Goal: Task Accomplishment & Management: Manage account settings

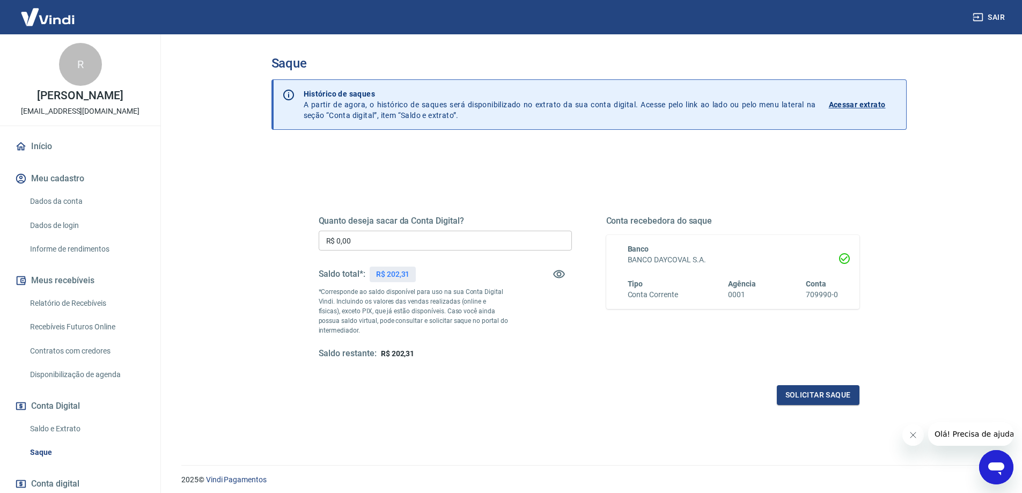
click at [421, 246] on input "R$ 0,00" at bounding box center [445, 241] width 253 height 20
type input "R$ 202,31"
click at [802, 395] on button "Solicitar saque" at bounding box center [818, 395] width 83 height 20
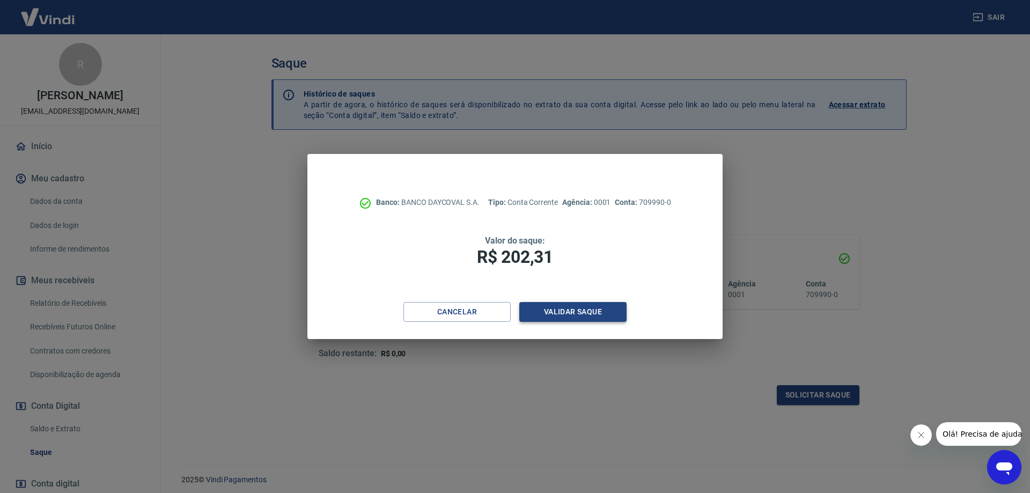
click at [551, 314] on button "Validar saque" at bounding box center [572, 312] width 107 height 20
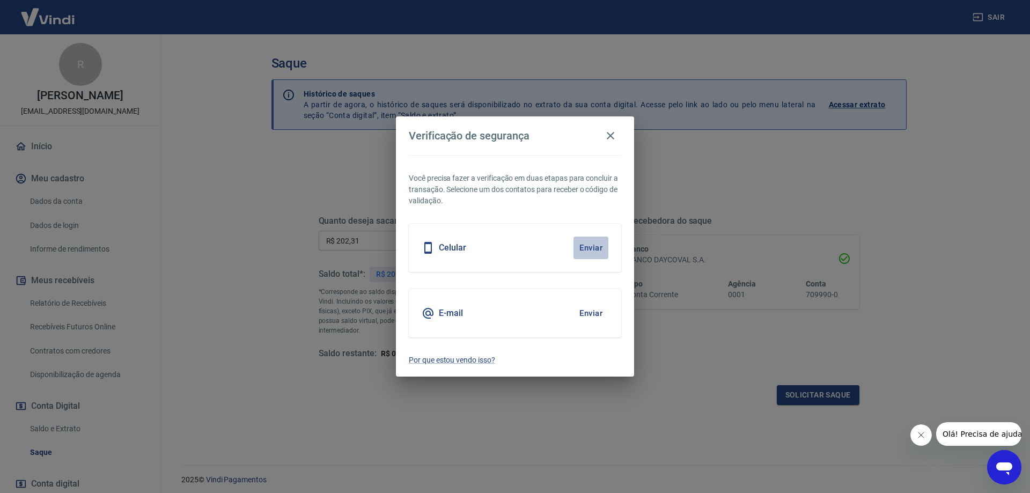
click at [588, 248] on button "Enviar" at bounding box center [590, 248] width 35 height 23
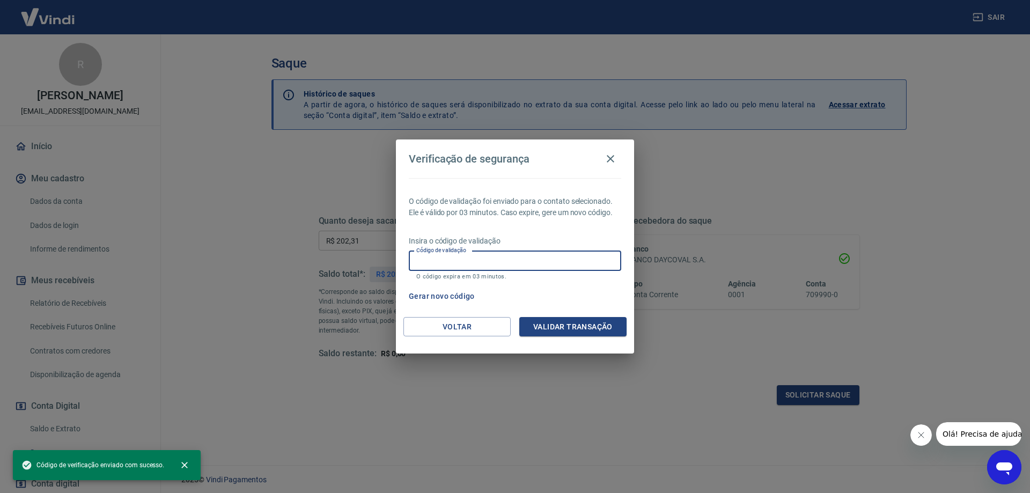
click at [578, 266] on input "Código de validação" at bounding box center [515, 261] width 212 height 20
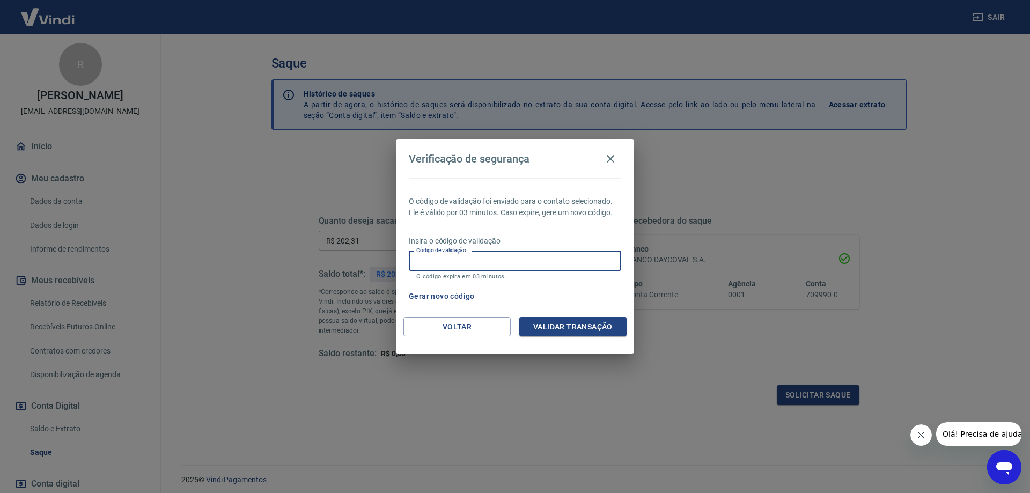
click at [441, 294] on button "Gerar novo código" at bounding box center [441, 296] width 75 height 20
click at [432, 265] on input "Código de validação" at bounding box center [515, 261] width 212 height 20
type input "444576"
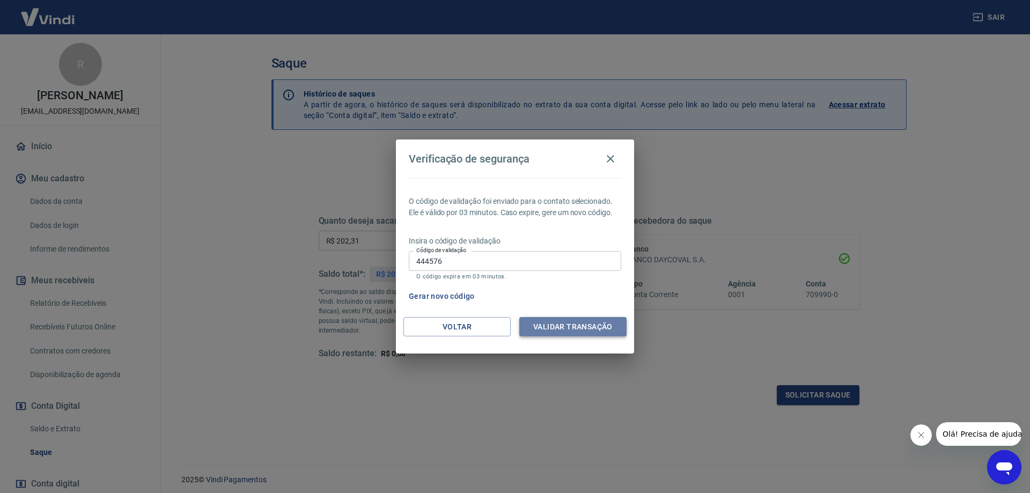
click at [580, 330] on button "Validar transação" at bounding box center [572, 327] width 107 height 20
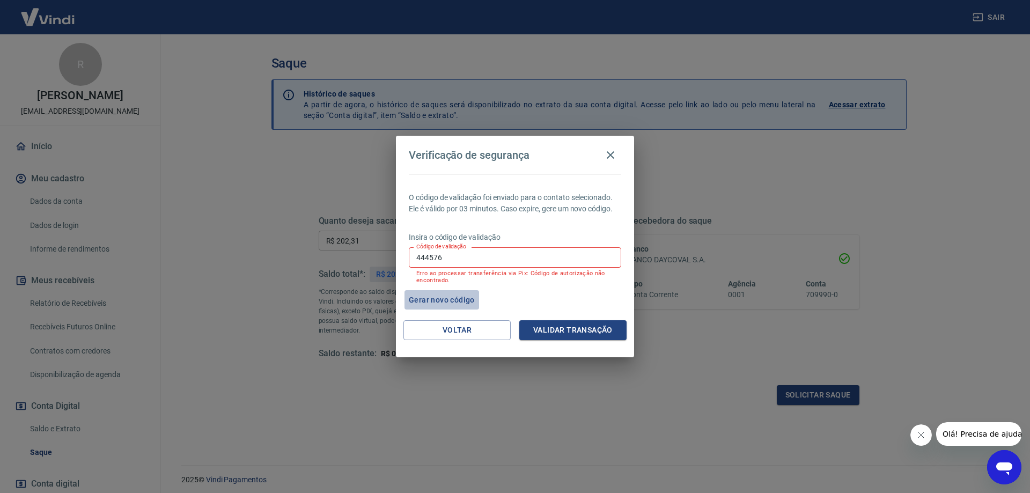
click at [447, 296] on button "Gerar novo código" at bounding box center [441, 300] width 75 height 20
click at [452, 334] on button "Voltar" at bounding box center [456, 330] width 107 height 20
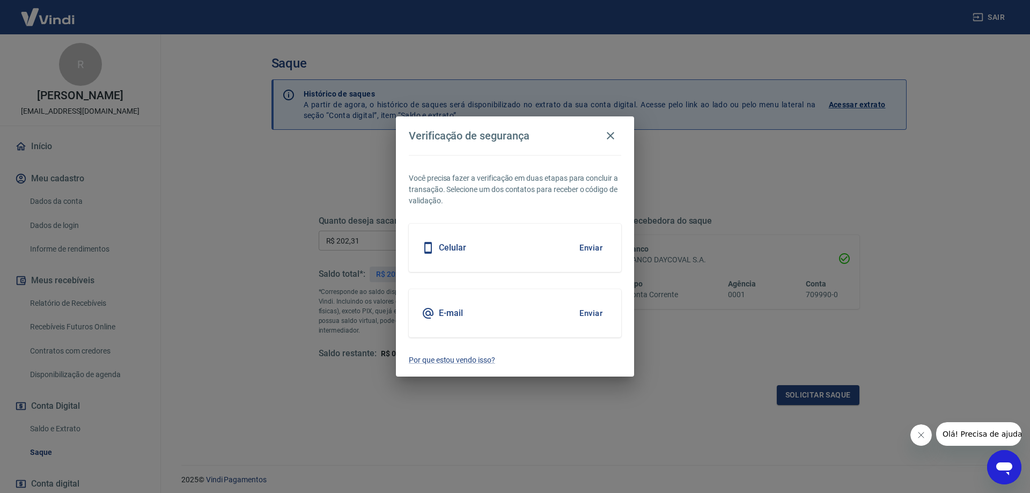
click at [588, 313] on button "Enviar" at bounding box center [590, 313] width 35 height 23
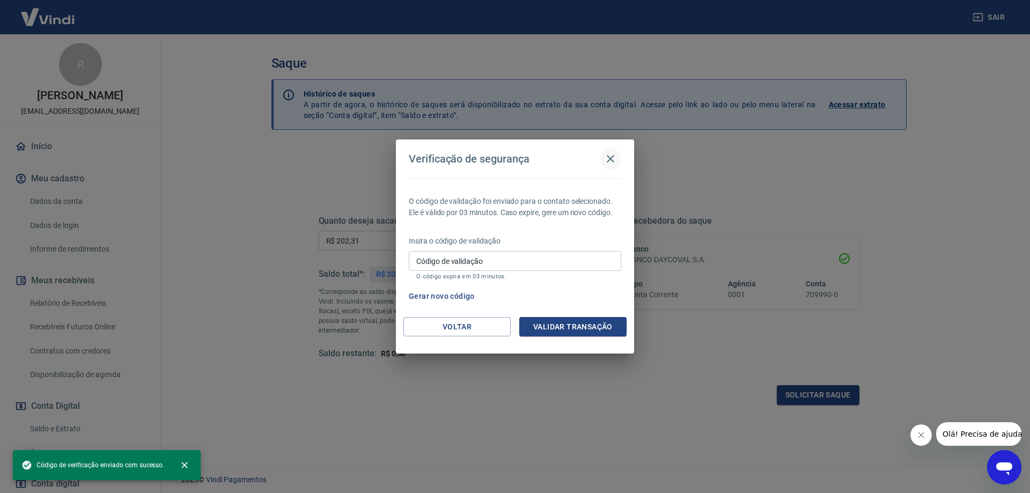
click at [610, 160] on icon "button" at bounding box center [610, 158] width 13 height 13
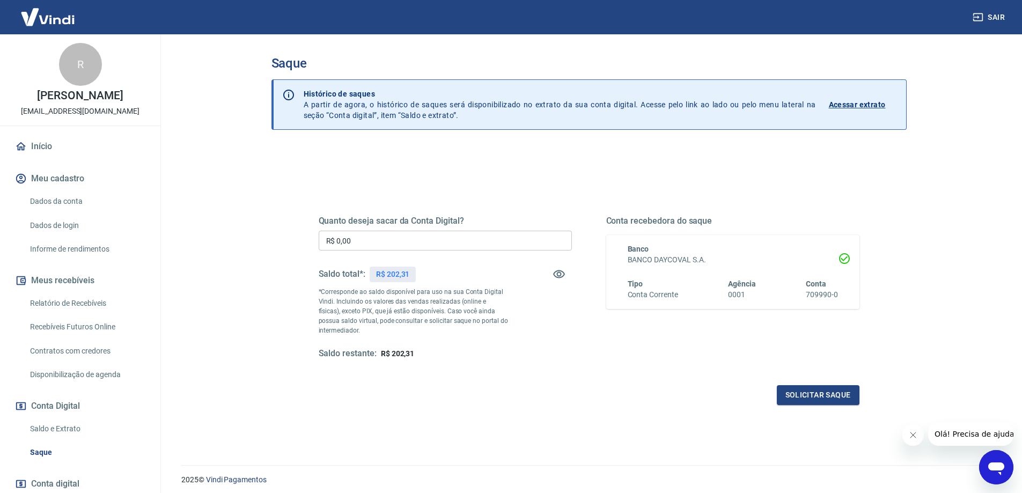
click at [504, 244] on input "R$ 0,00" at bounding box center [445, 241] width 253 height 20
type input "R$ 202,31"
click at [817, 398] on button "Solicitar saque" at bounding box center [818, 395] width 83 height 20
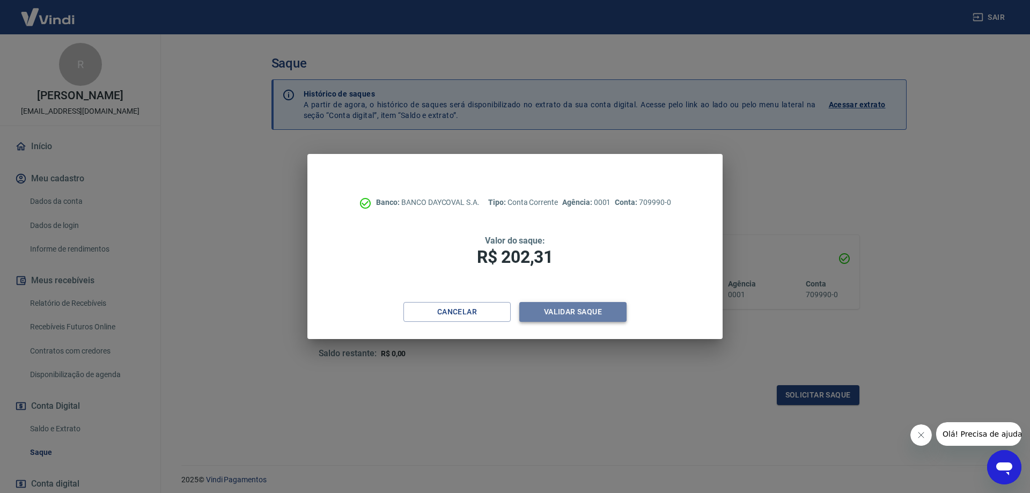
click at [574, 313] on button "Validar saque" at bounding box center [572, 312] width 107 height 20
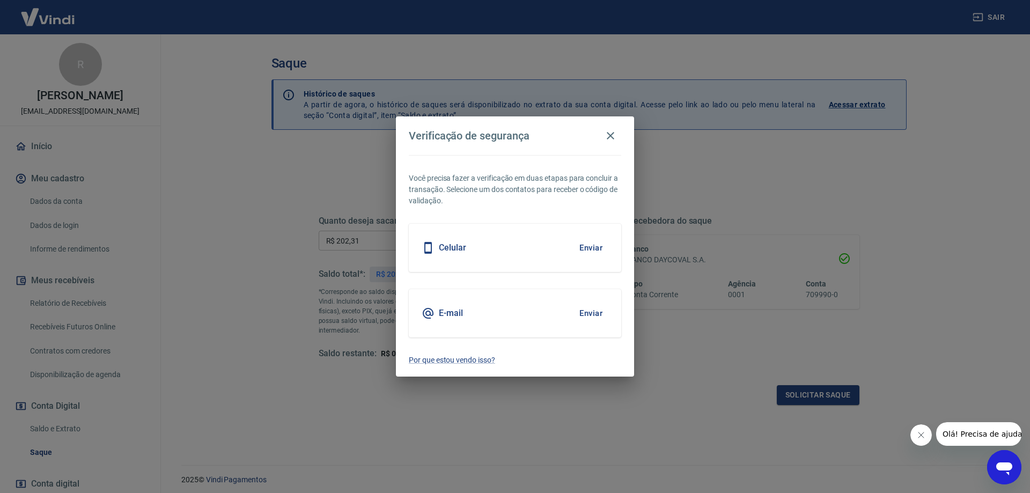
click at [586, 246] on button "Enviar" at bounding box center [590, 248] width 35 height 23
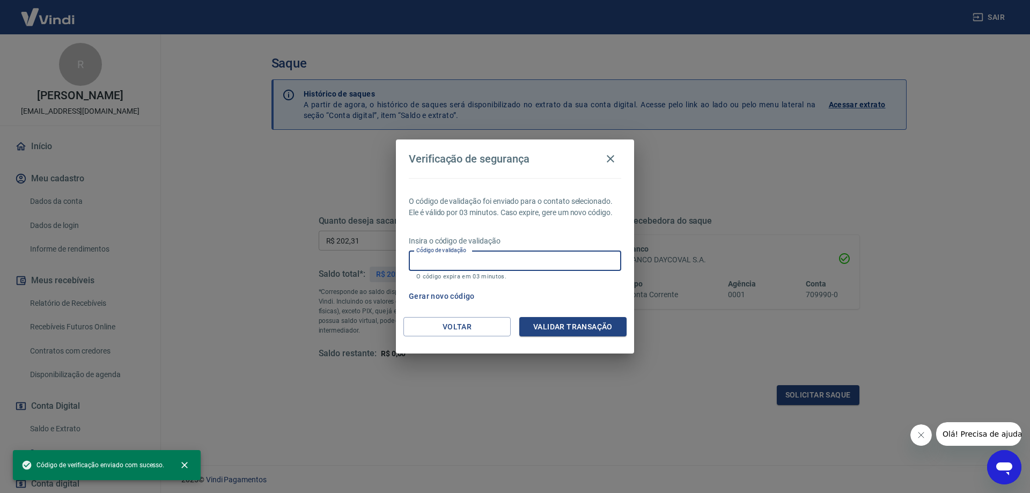
click at [566, 270] on input "Código de validação" at bounding box center [515, 261] width 212 height 20
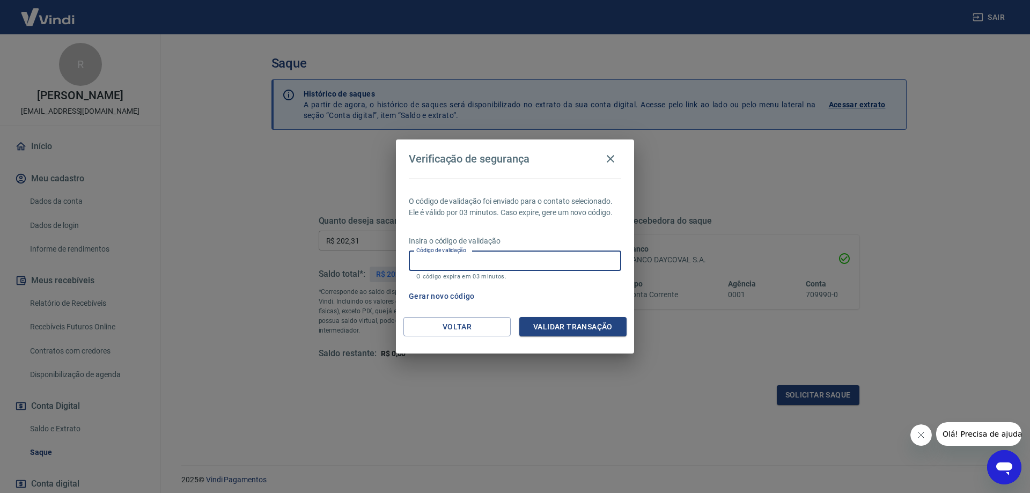
click at [386, 411] on div "Verificação de segurança O código de validação foi enviado para o contato selec…" at bounding box center [515, 246] width 1030 height 493
click at [610, 157] on icon "button" at bounding box center [610, 158] width 13 height 13
